Goal: Information Seeking & Learning: Learn about a topic

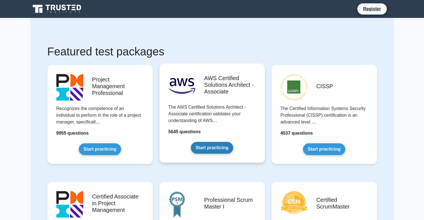
click at [218, 145] on link "Start practicing" at bounding box center [212, 148] width 42 height 12
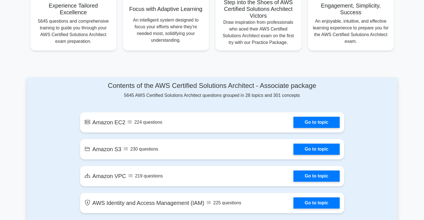
scroll to position [238, 0]
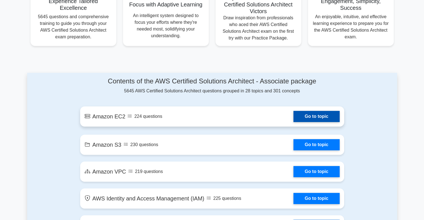
click at [305, 114] on link "Go to topic" at bounding box center [316, 116] width 46 height 11
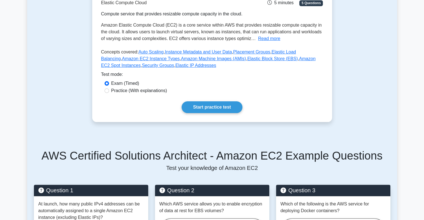
scroll to position [95, 0]
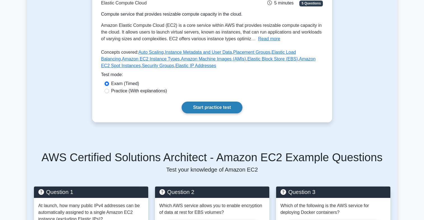
click at [230, 110] on link "Start practice test" at bounding box center [212, 108] width 61 height 12
